Goal: Check status: Check status

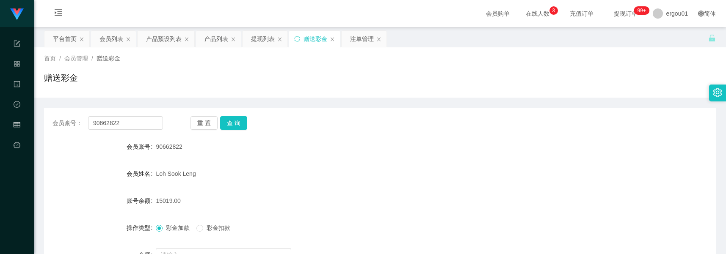
click at [179, 248] on input "text" at bounding box center [223, 255] width 135 height 14
click at [130, 123] on input "90662822" at bounding box center [125, 123] width 75 height 14
paste input "98171931"
paste input "text"
type input "98171931"
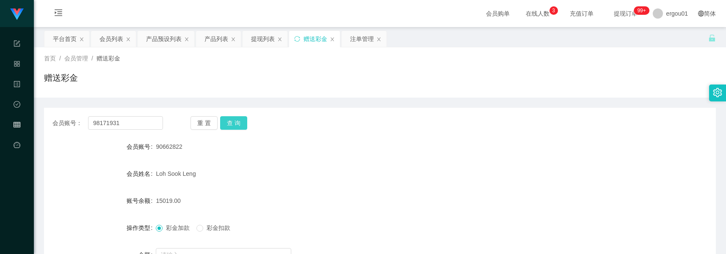
click at [240, 116] on button "查 询" at bounding box center [233, 123] width 27 height 14
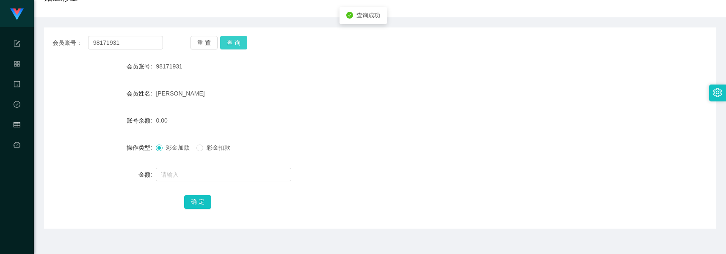
scroll to position [146, 0]
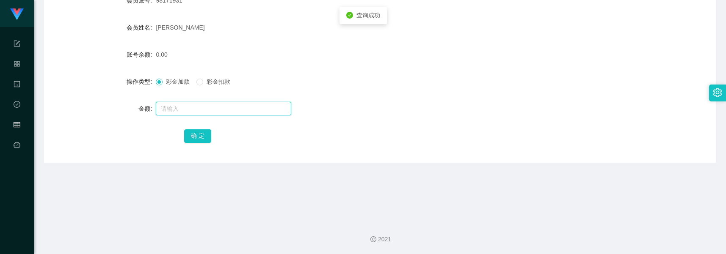
click at [190, 107] on input "text" at bounding box center [223, 109] width 135 height 14
type input "1000"
click at [196, 140] on button "确 定" at bounding box center [197, 137] width 27 height 14
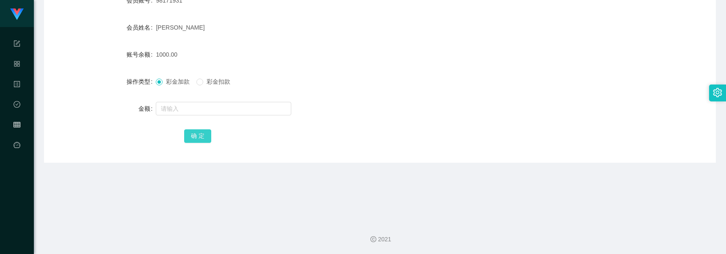
scroll to position [0, 0]
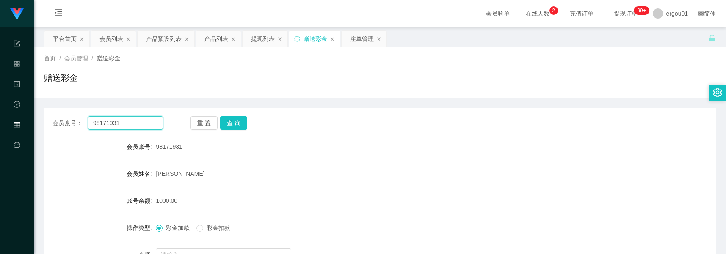
click at [157, 117] on input "98171931" at bounding box center [125, 123] width 75 height 14
paste input "Yuling"
type input "Yuling"
click at [231, 123] on button "查 询" at bounding box center [233, 123] width 27 height 14
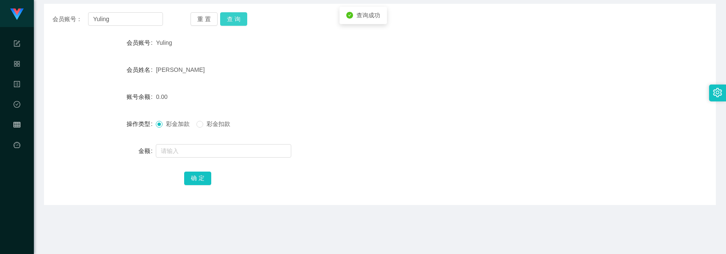
scroll to position [106, 0]
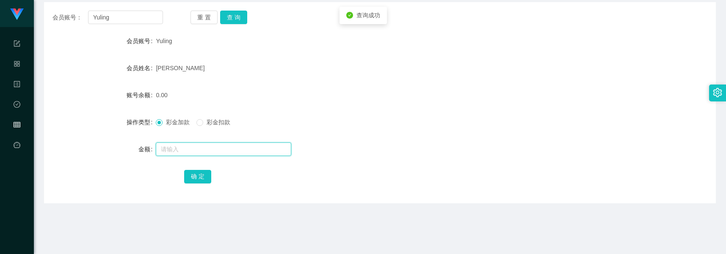
click at [211, 147] on input "text" at bounding box center [223, 150] width 135 height 14
type input "5000"
click at [199, 174] on button "确 定" at bounding box center [197, 177] width 27 height 14
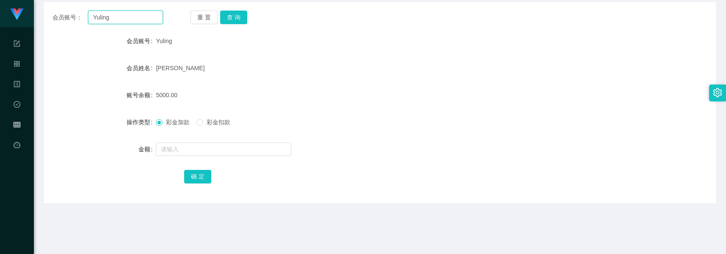
click at [149, 16] on input "Yuling" at bounding box center [125, 18] width 75 height 14
paste input "98171931"
drag, startPoint x: 250, startPoint y: 16, endPoint x: 244, endPoint y: 18, distance: 6.3
click at [248, 17] on div "重 置 查 询" at bounding box center [245, 18] width 110 height 14
click at [237, 21] on button "查 询" at bounding box center [233, 18] width 27 height 14
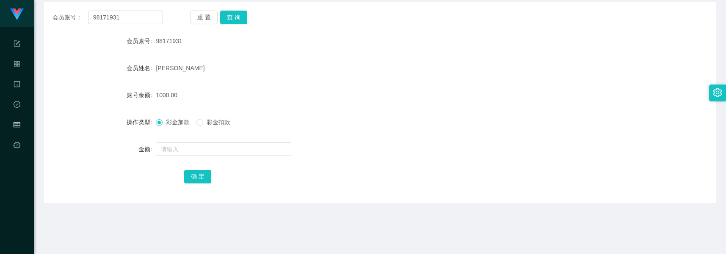
click at [134, 25] on div "会员账号： 98171931 重 置 查 询 会员账号 98171931 会员姓名 [PERSON_NAME] 账号余额 1000.00 操作类型 彩金加款 …" at bounding box center [380, 102] width 672 height 201
click at [134, 18] on input "98171931" at bounding box center [125, 18] width 75 height 14
paste input "Yuling"
type input "Yuling"
click at [236, 17] on button "查 询" at bounding box center [233, 18] width 27 height 14
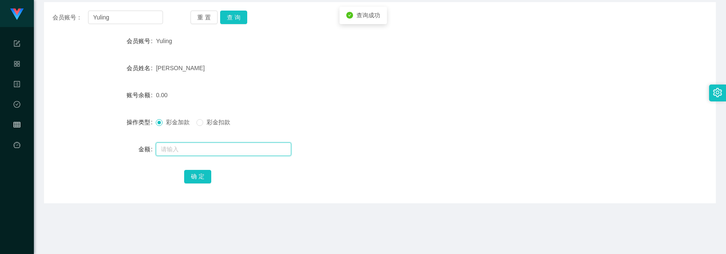
click at [188, 144] on input "text" at bounding box center [223, 150] width 135 height 14
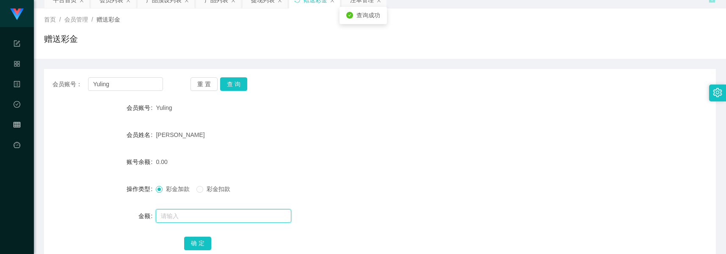
scroll to position [0, 0]
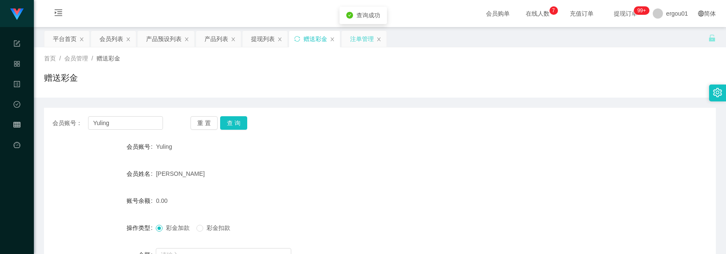
click at [352, 43] on div "注单管理" at bounding box center [362, 39] width 24 height 16
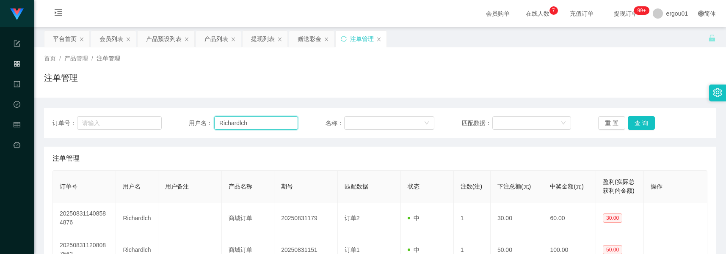
drag, startPoint x: 234, startPoint y: 130, endPoint x: 238, endPoint y: 128, distance: 4.8
click at [238, 129] on input "Richardlch" at bounding box center [256, 123] width 84 height 14
paste input "Yuling"
type input "Yuling"
click at [646, 122] on button "查 询" at bounding box center [641, 123] width 27 height 14
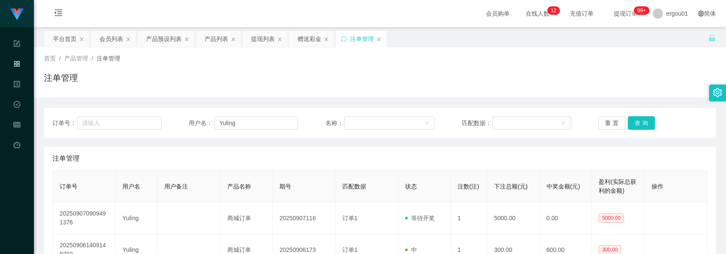
click at [159, 90] on div "注单管理" at bounding box center [380, 81] width 672 height 19
